Goal: Find specific page/section: Find specific page/section

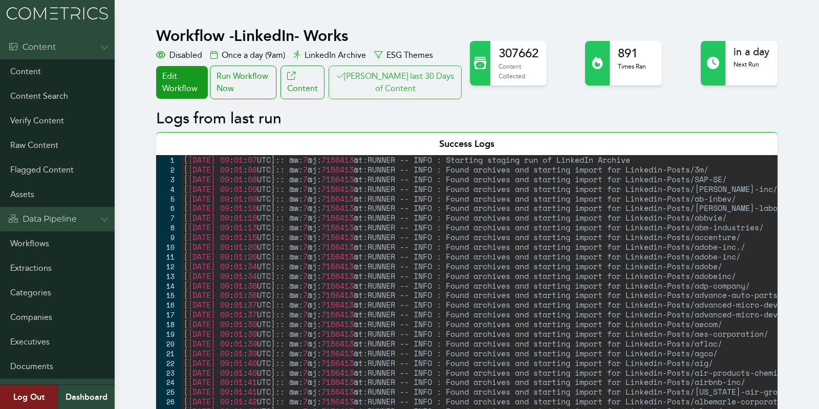
click at [414, 71] on button "Clair last 30 Days of Content" at bounding box center [395, 83] width 133 height 34
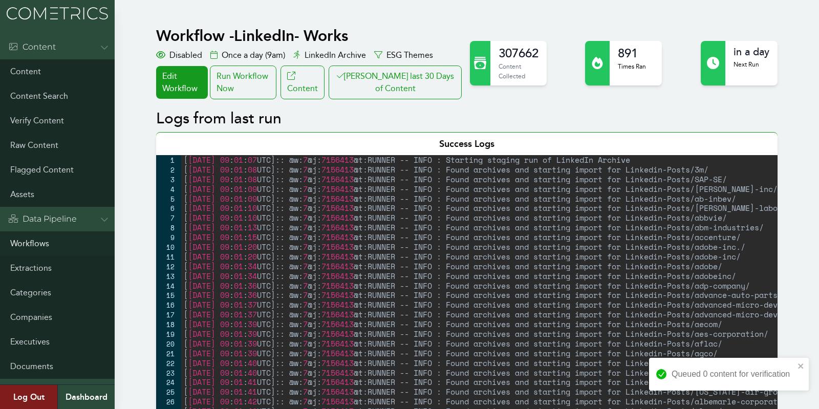
click at [28, 247] on link "Workflows" at bounding box center [57, 243] width 115 height 25
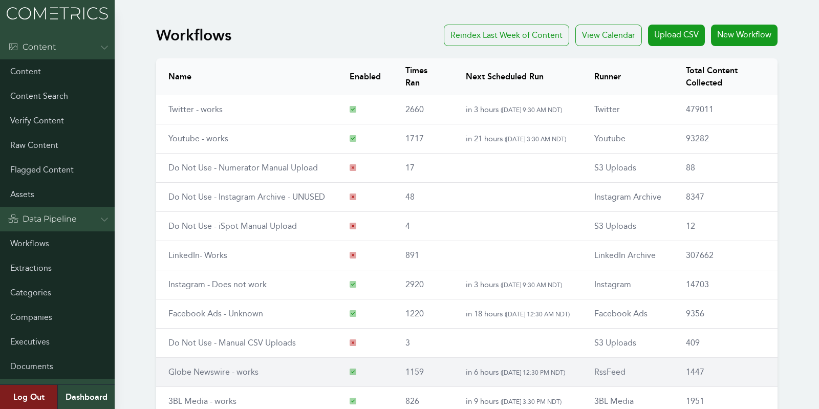
scroll to position [119, 0]
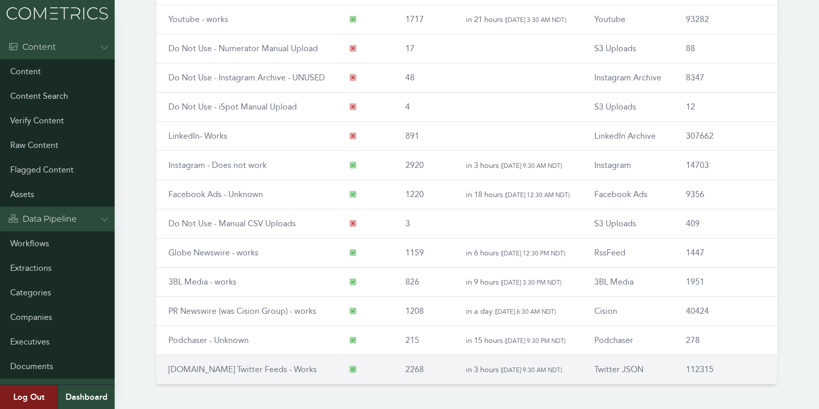
click at [206, 368] on link "RSS.app Twitter Feeds - Works" at bounding box center [242, 369] width 148 height 10
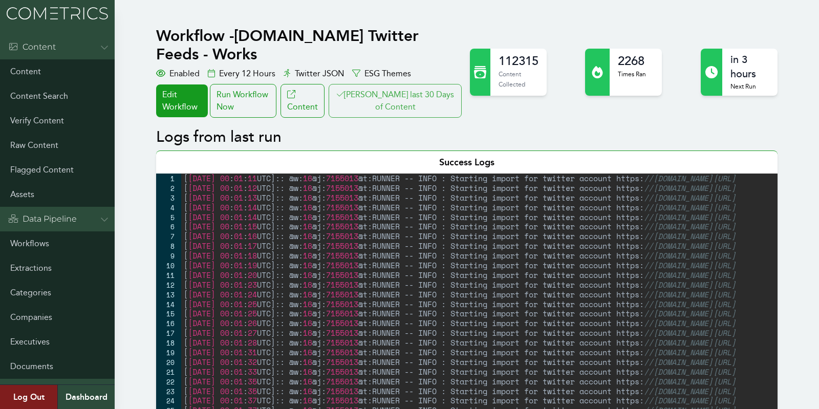
click at [429, 84] on button "[PERSON_NAME] last 30 Days of Content" at bounding box center [395, 101] width 133 height 34
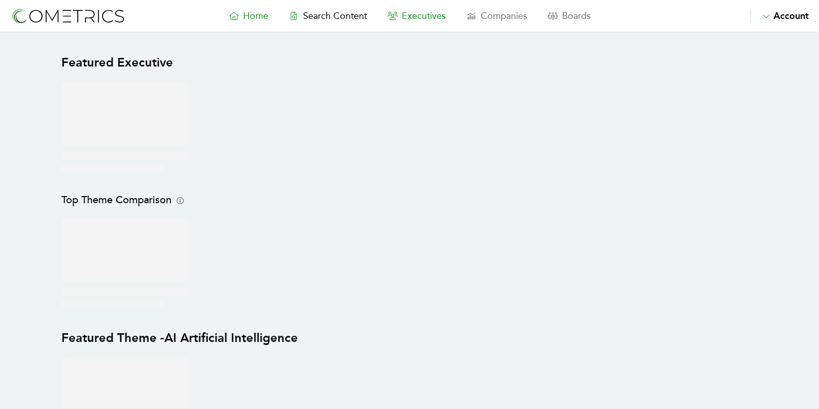
click at [420, 13] on span "Executives" at bounding box center [424, 15] width 44 height 11
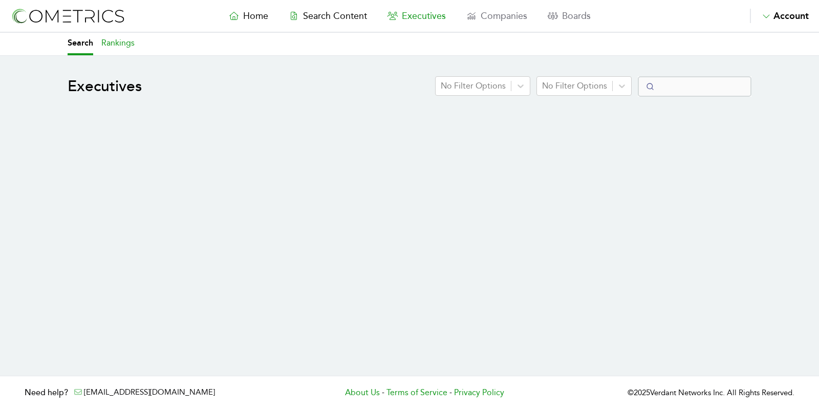
select select "50"
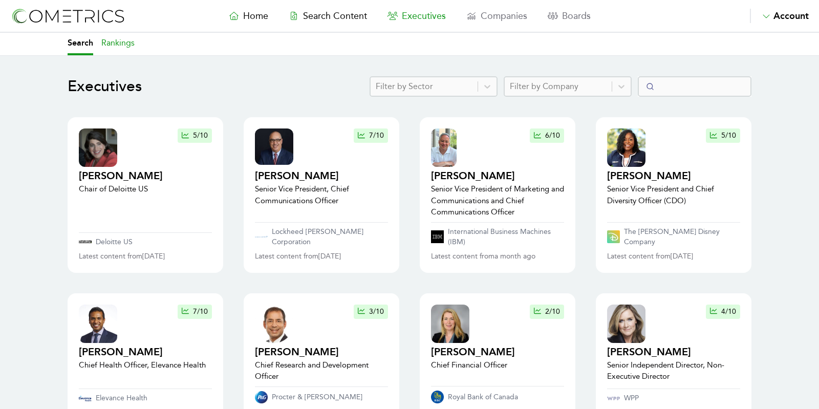
click at [121, 41] on link "Rankings" at bounding box center [117, 44] width 33 height 23
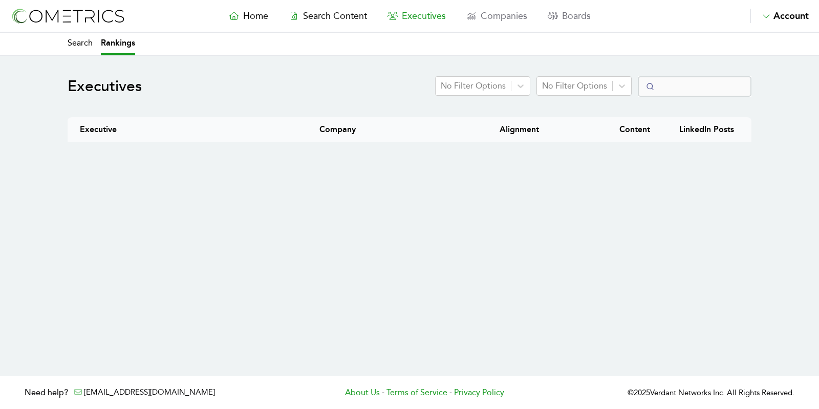
select select "50"
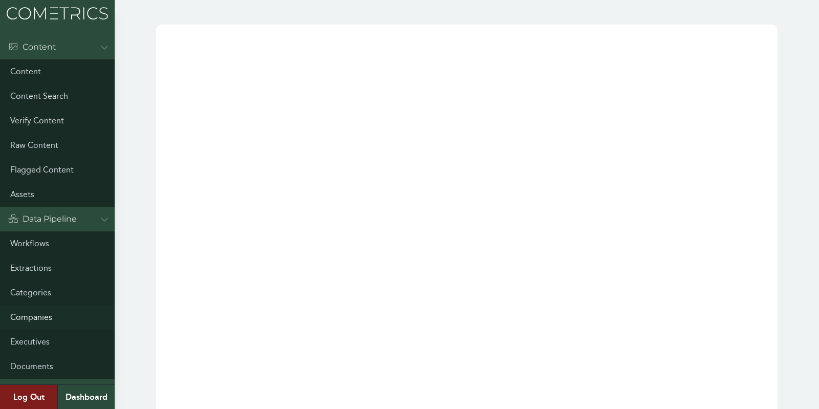
click at [38, 318] on link "Companies" at bounding box center [57, 317] width 115 height 25
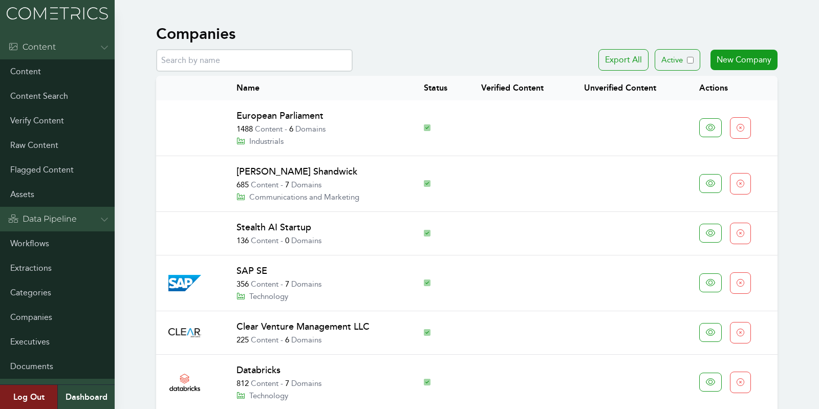
click at [281, 63] on input "text" at bounding box center [254, 60] width 197 height 23
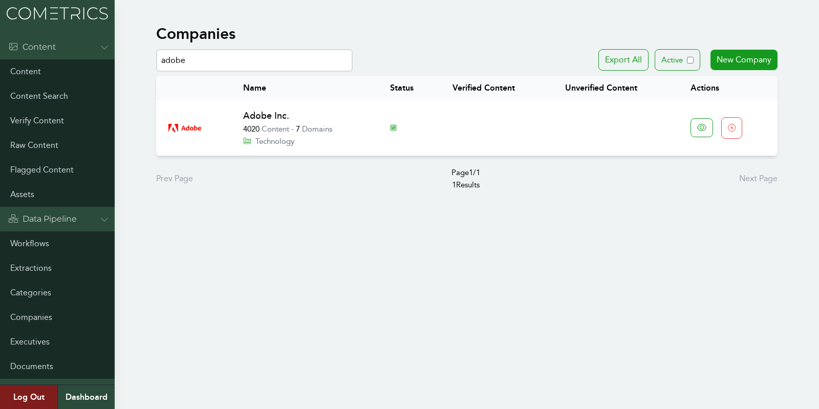
drag, startPoint x: 230, startPoint y: 68, endPoint x: 178, endPoint y: 35, distance: 61.4
click at [178, 35] on div "Companies adobe Export All Active New Company Name Status Verified Content Unve…" at bounding box center [466, 108] width 621 height 166
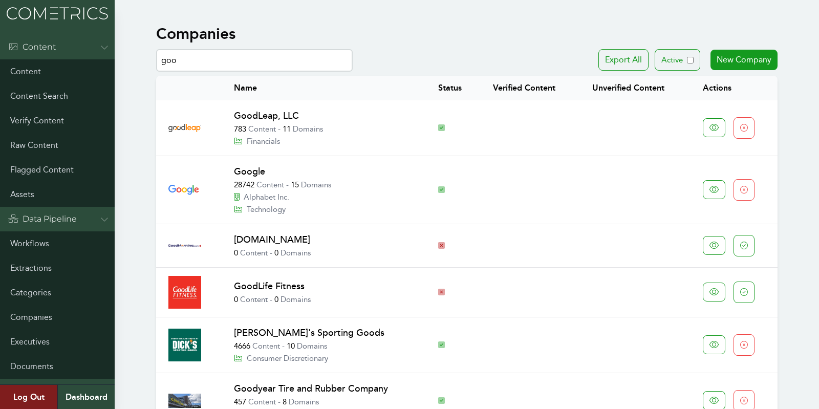
drag, startPoint x: 263, startPoint y: 65, endPoint x: 171, endPoint y: 37, distance: 96.3
click at [171, 37] on div "Companies goo Export All Active New Company Name Status Verified Content Unveri…" at bounding box center [466, 244] width 621 height 439
type input "salesfo"
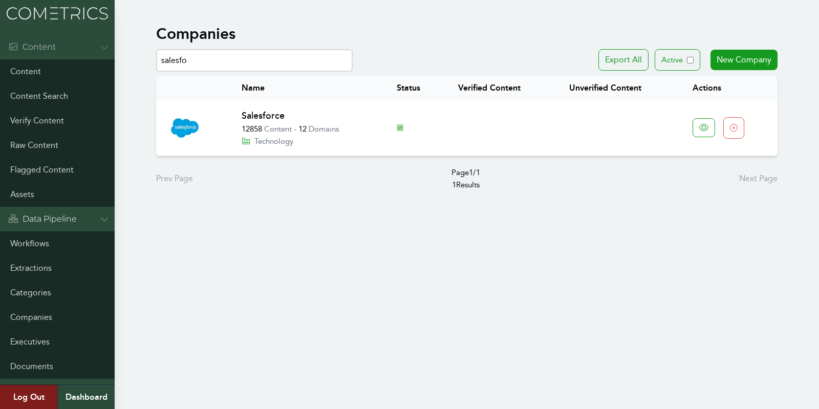
drag, startPoint x: 228, startPoint y: 57, endPoint x: 113, endPoint y: 43, distance: 115.6
click at [113, 43] on div "Menu Content Content Content Search Verify Content Raw Content Flagged Content …" at bounding box center [409, 108] width 819 height 216
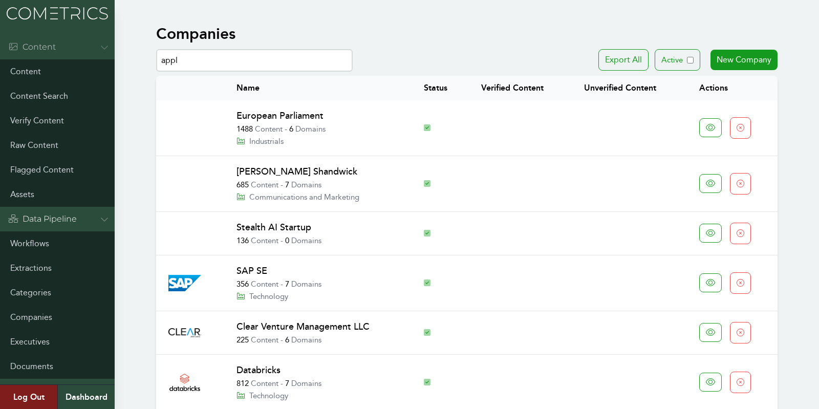
type input "apple"
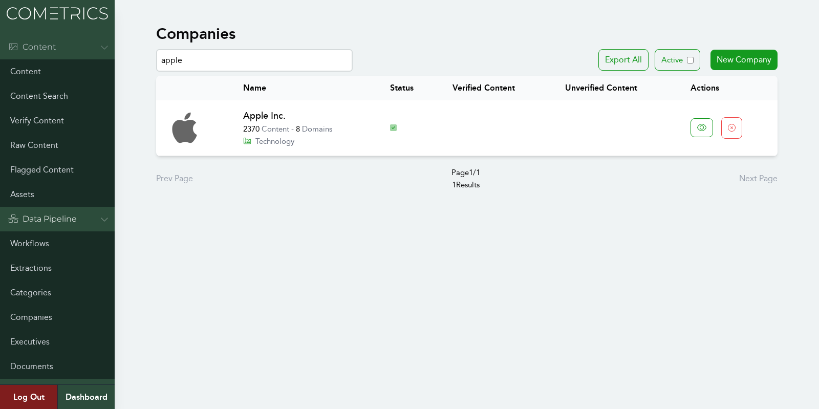
drag, startPoint x: 218, startPoint y: 61, endPoint x: 102, endPoint y: 52, distance: 116.1
click at [102, 52] on div "Menu Content Content Content Search Verify Content Raw Content Flagged Content …" at bounding box center [409, 108] width 819 height 216
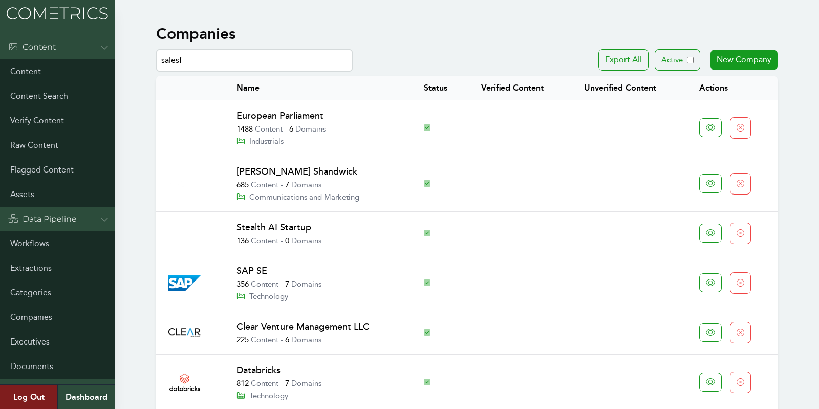
type input "salesf"
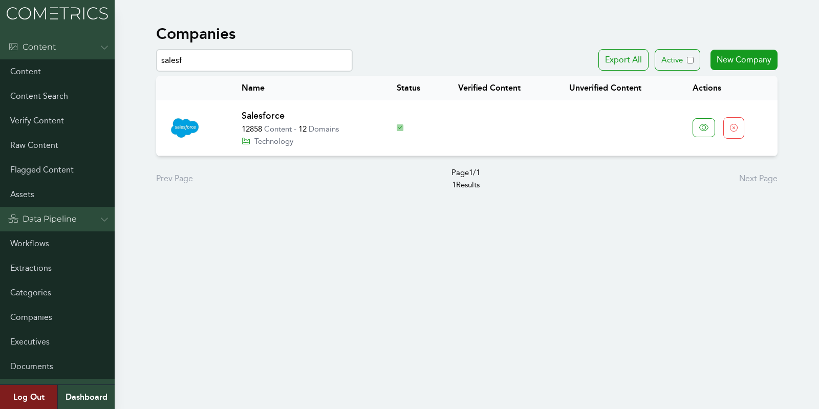
drag, startPoint x: 230, startPoint y: 58, endPoint x: 226, endPoint y: 5, distance: 52.9
click at [226, 5] on div "Menu Content Content Content Search Verify Content Raw Content Flagged Content …" at bounding box center [409, 108] width 819 height 216
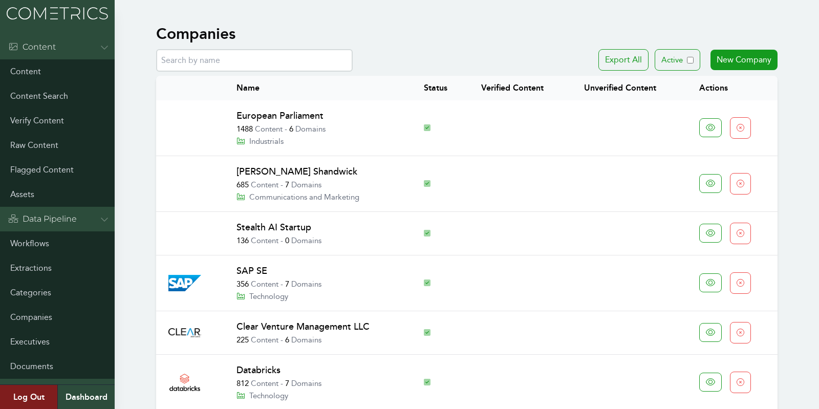
click at [259, 132] on p "1488 Content - 6 Domains" at bounding box center [317, 129] width 163 height 12
drag, startPoint x: 255, startPoint y: 103, endPoint x: 255, endPoint y: 111, distance: 7.7
click at [255, 103] on td "European Parliament 1488 Content - 6 Domains Industrials" at bounding box center [317, 128] width 187 height 56
click at [255, 112] on link "European Parliament" at bounding box center [279, 115] width 87 height 11
